Goal: Task Accomplishment & Management: Use online tool/utility

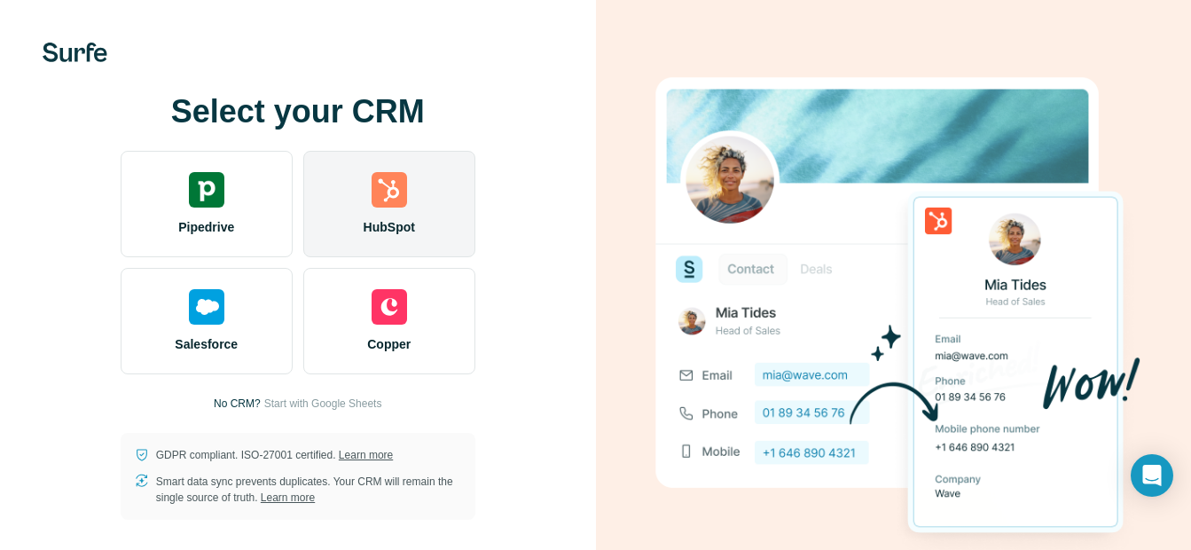
click at [384, 189] on img at bounding box center [389, 189] width 35 height 35
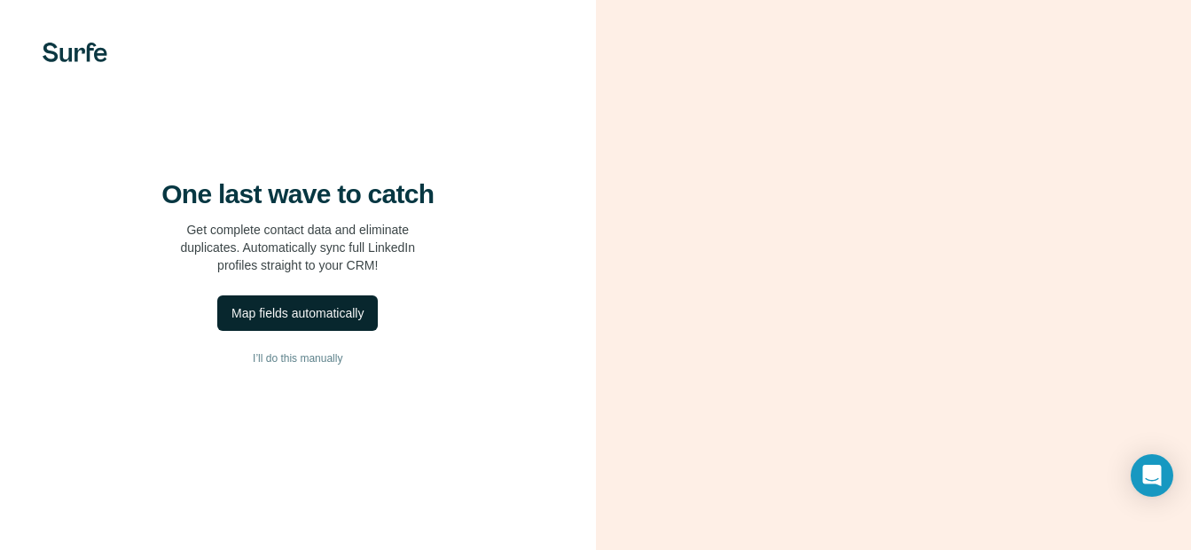
click at [308, 322] on div "Map fields automatically" at bounding box center [297, 313] width 132 height 18
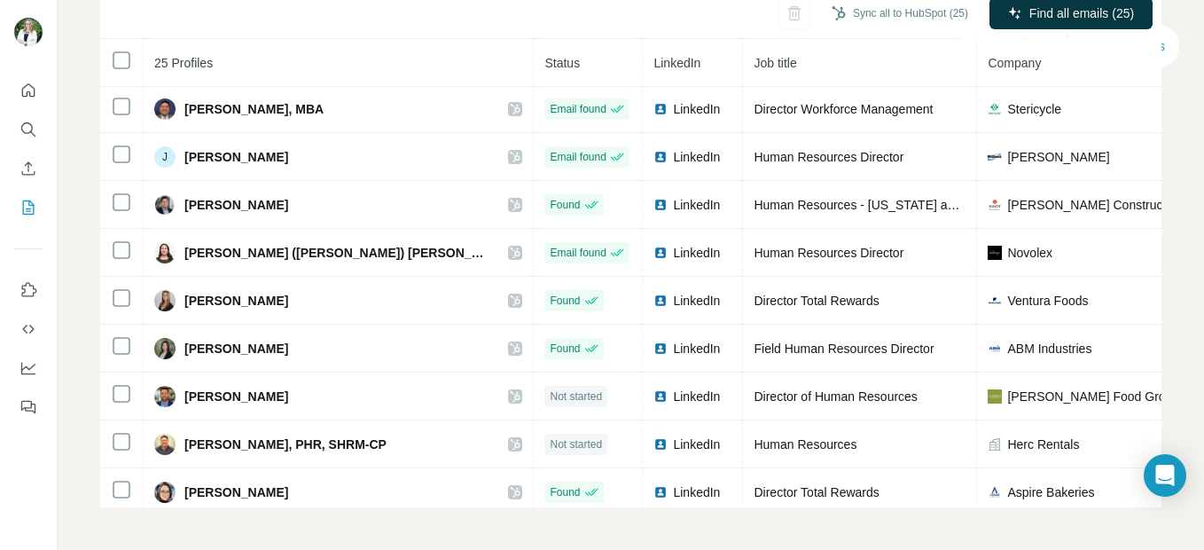
scroll to position [192, 0]
